Goal: Information Seeking & Learning: Understand process/instructions

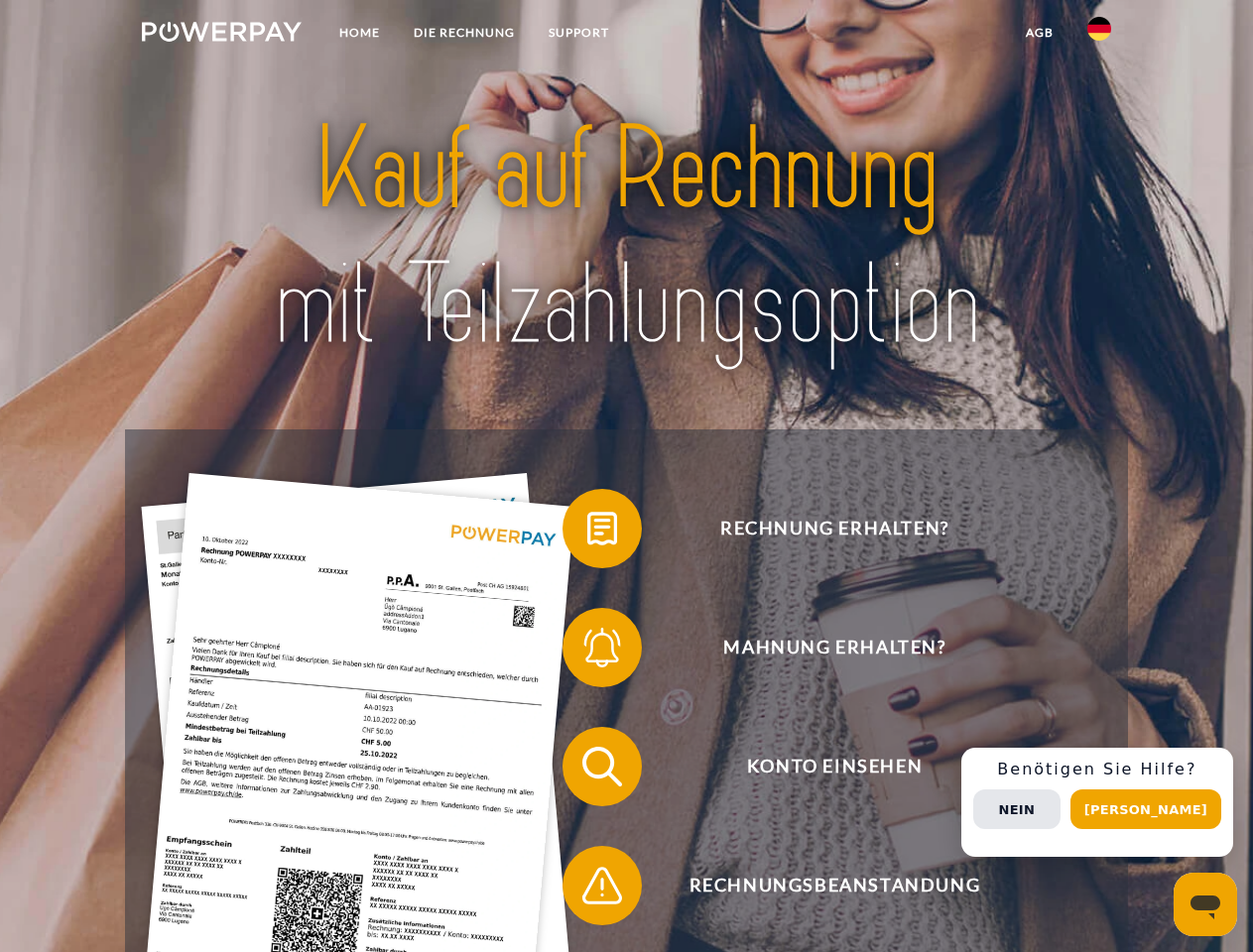
click at [222, 35] on img at bounding box center [222, 32] width 160 height 20
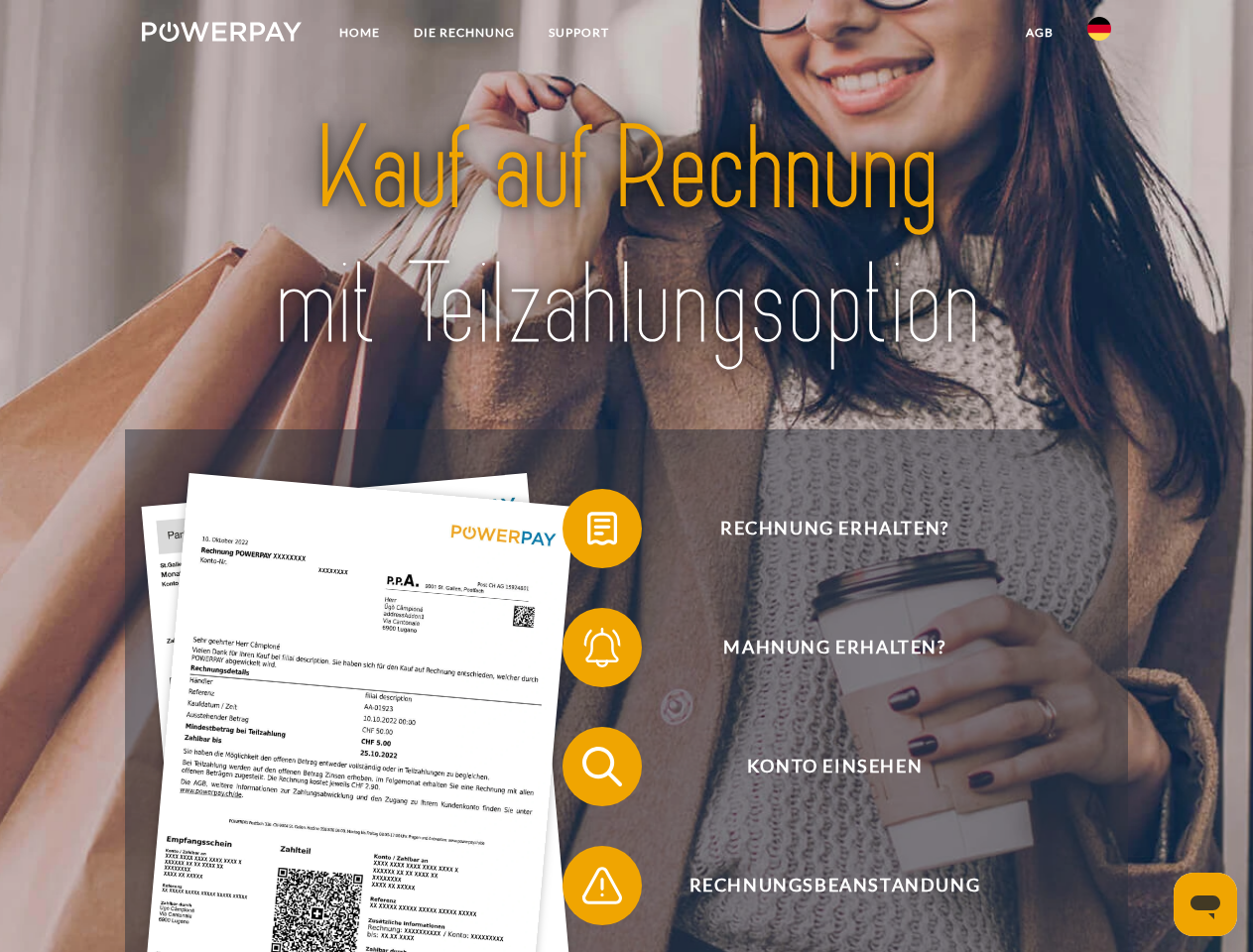
click at [1099, 35] on img at bounding box center [1099, 29] width 24 height 24
click at [1038, 33] on link "agb" at bounding box center [1040, 33] width 62 height 36
click at [587, 533] on span at bounding box center [572, 528] width 99 height 99
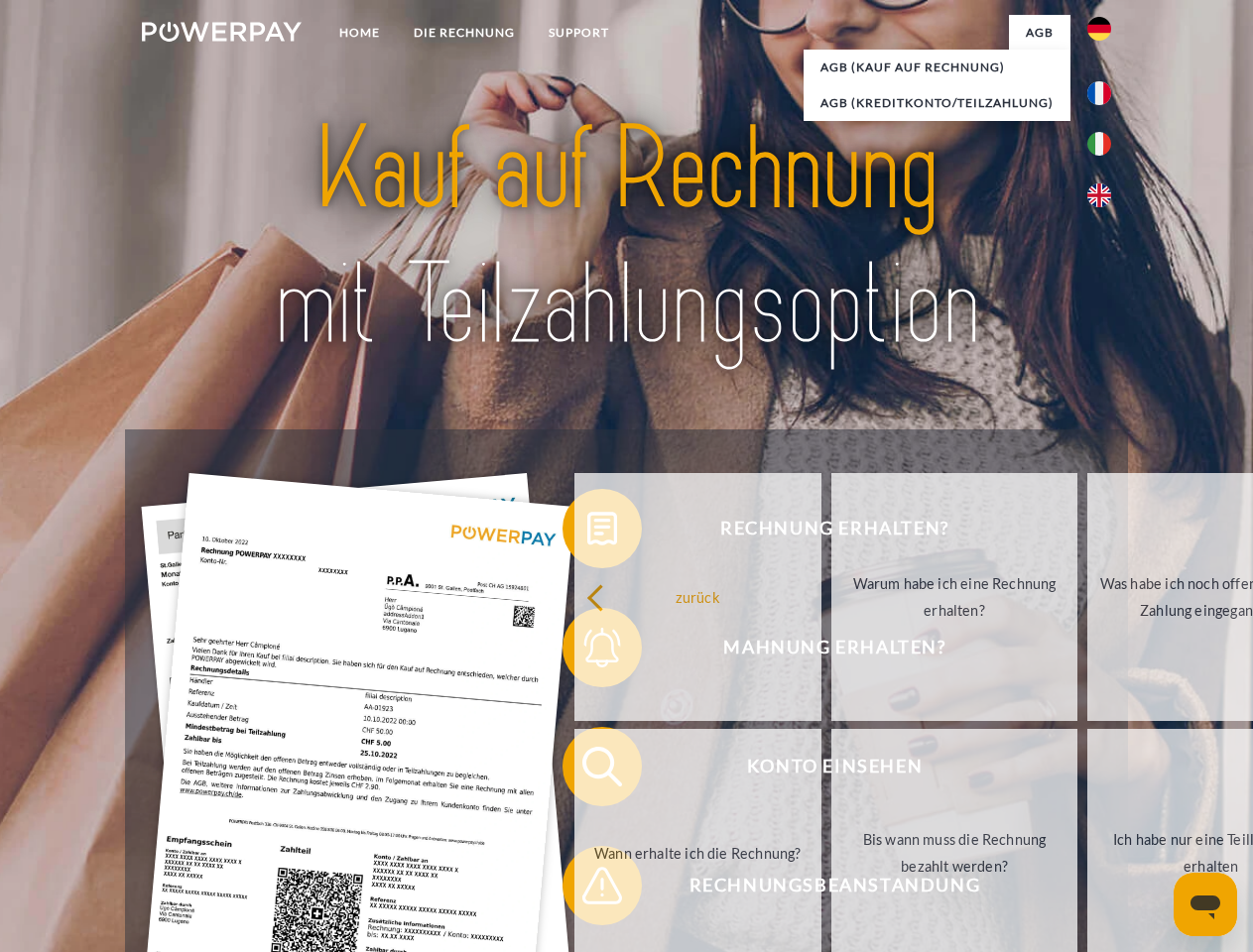
click at [587, 652] on link "zurück" at bounding box center [697, 597] width 247 height 247
click at [587, 770] on link "Wann erhalte ich die Rechnung?" at bounding box center [697, 852] width 247 height 247
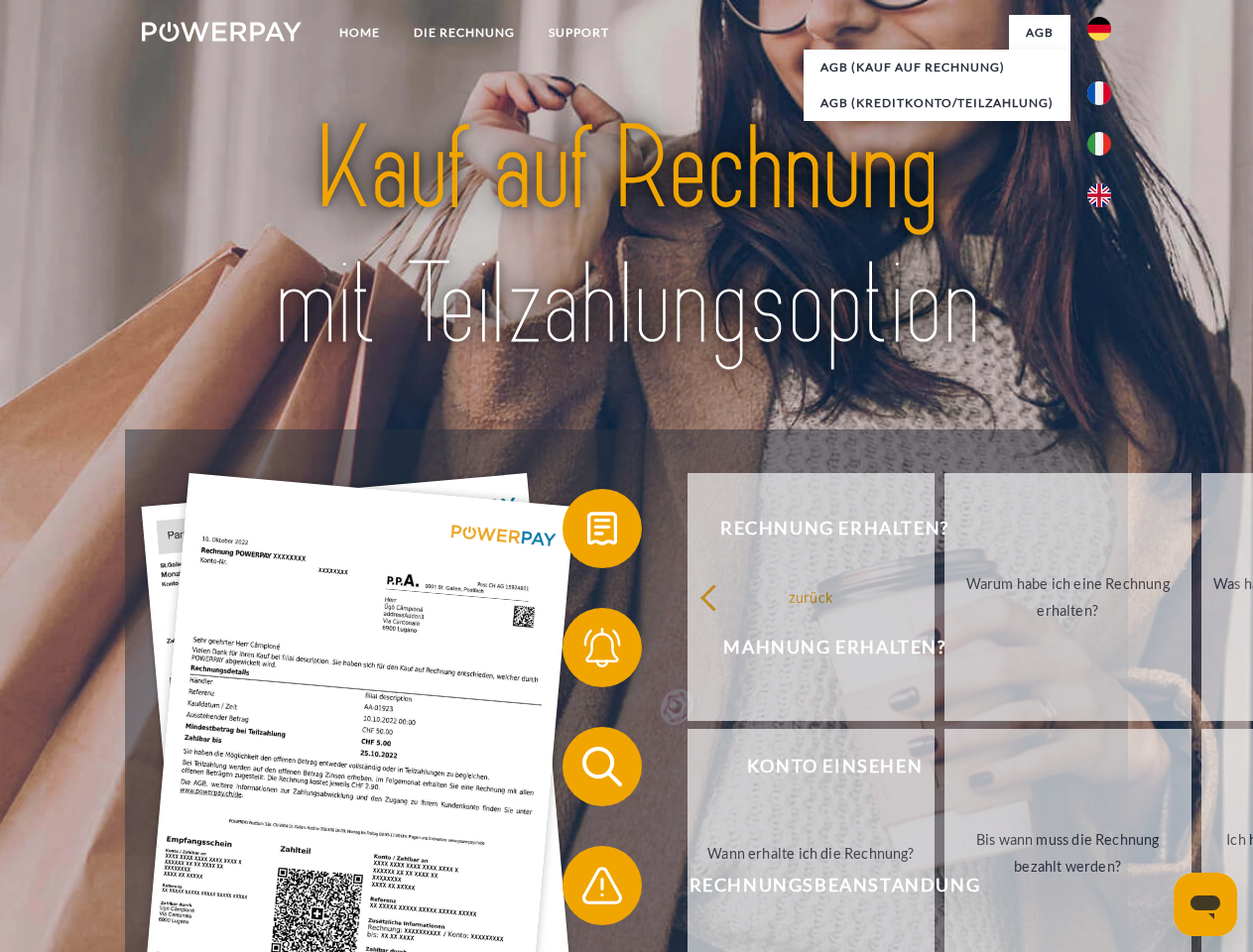
click at [587, 889] on span at bounding box center [572, 885] width 99 height 99
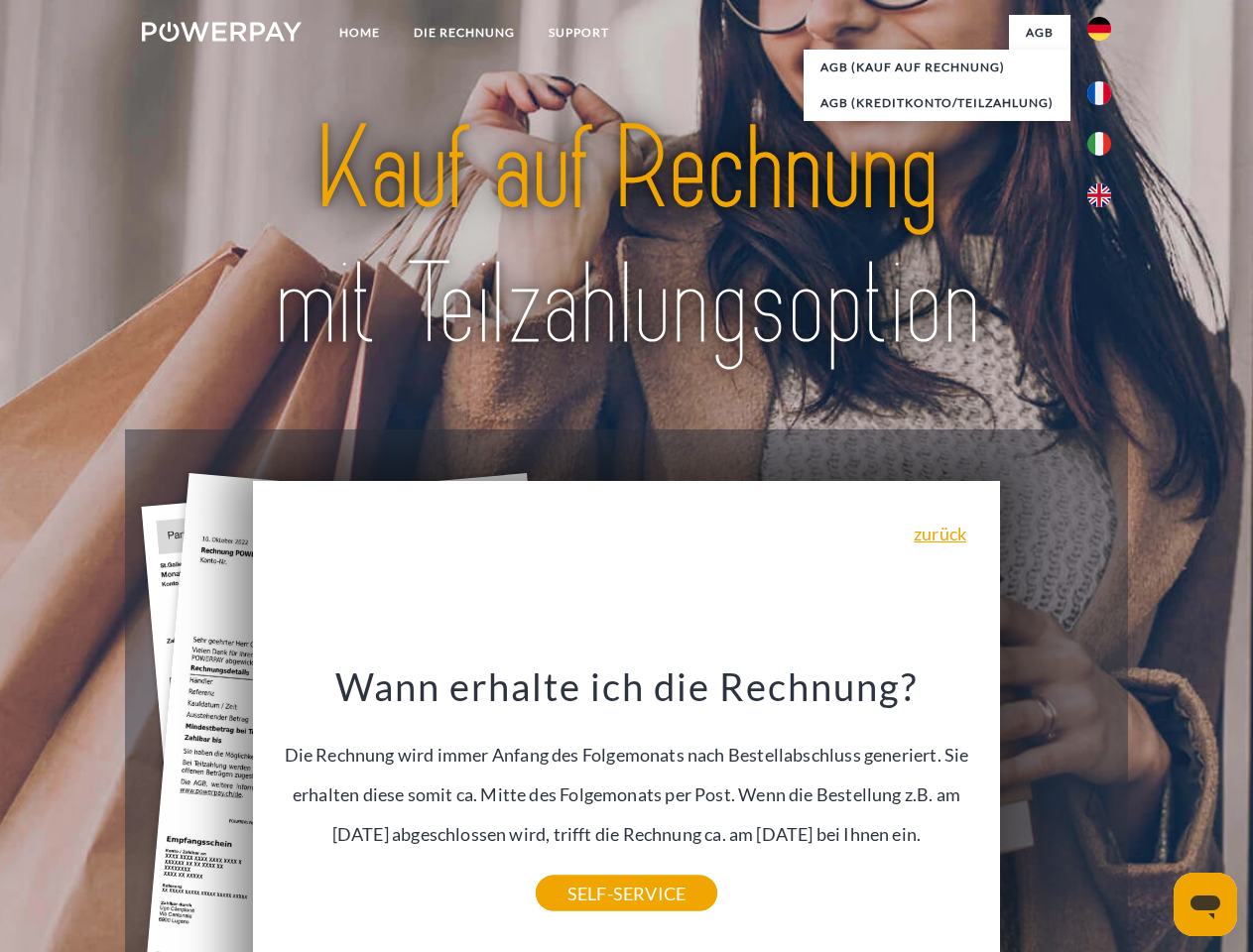
click at [1055, 806] on span "Konto einsehen" at bounding box center [834, 766] width 486 height 80
click at [1153, 809] on header "Home DIE RECHNUNG SUPPORT" at bounding box center [626, 685] width 1253 height 1369
